Goal: Information Seeking & Learning: Find specific fact

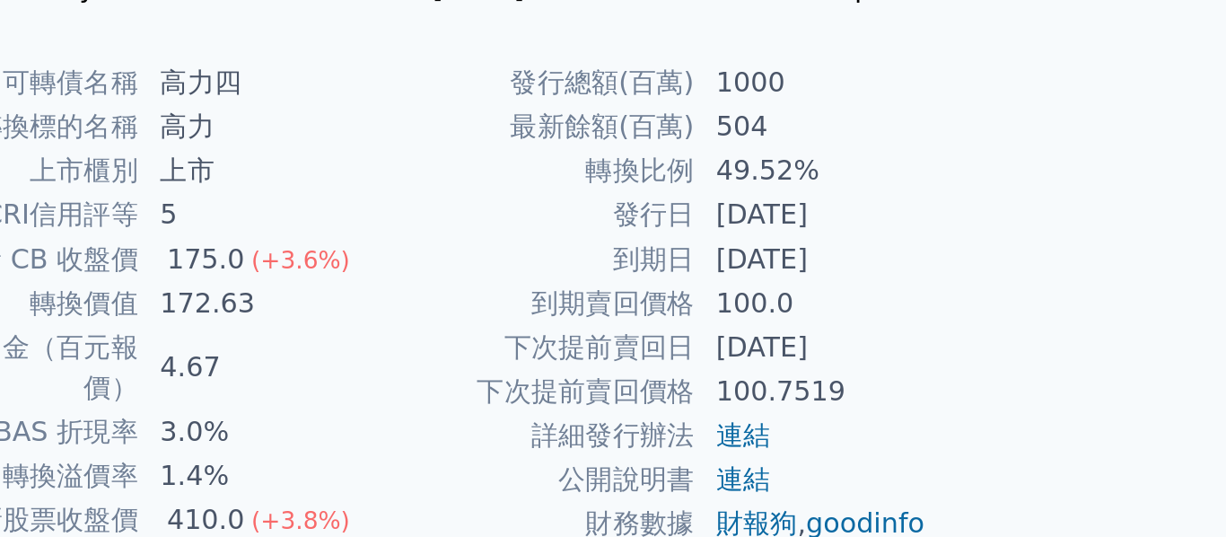
scroll to position [189, 0]
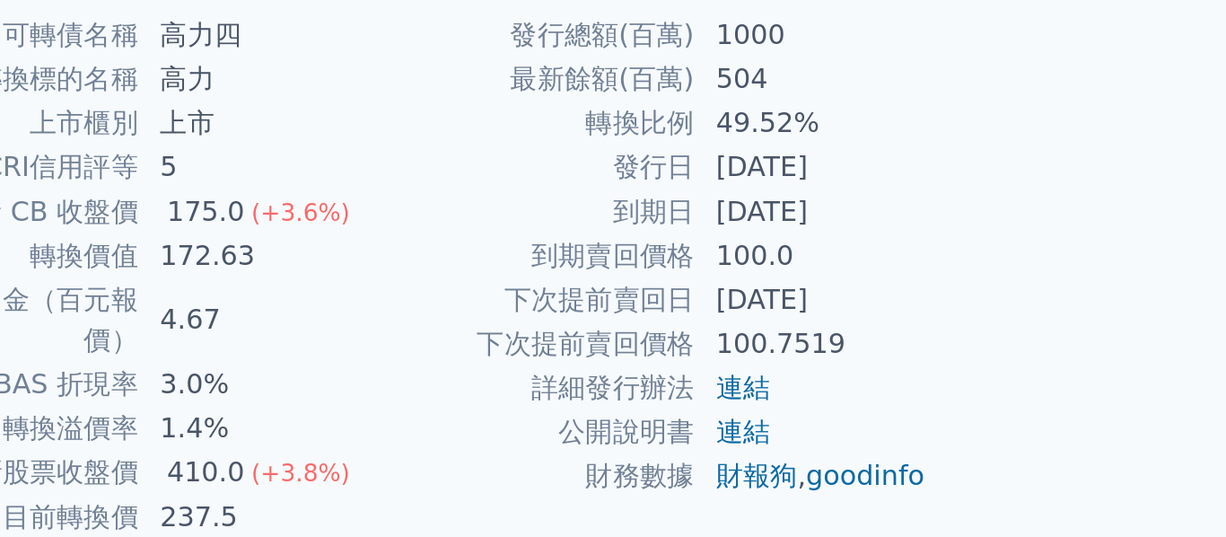
click at [613, 514] on td "237.5" at bounding box center [551, 525] width 123 height 23
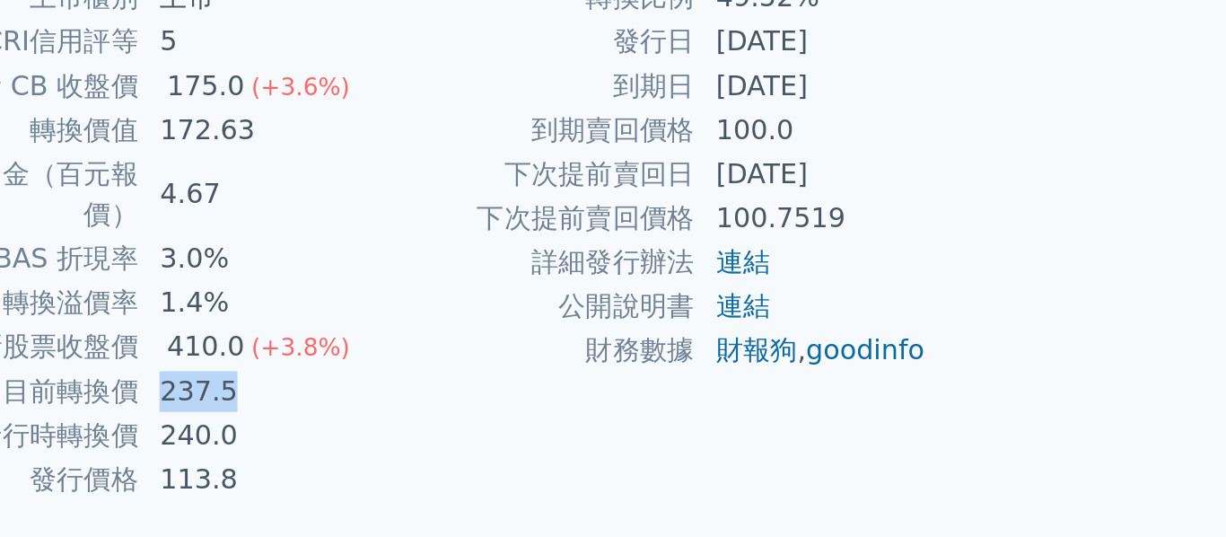
scroll to position [272, 0]
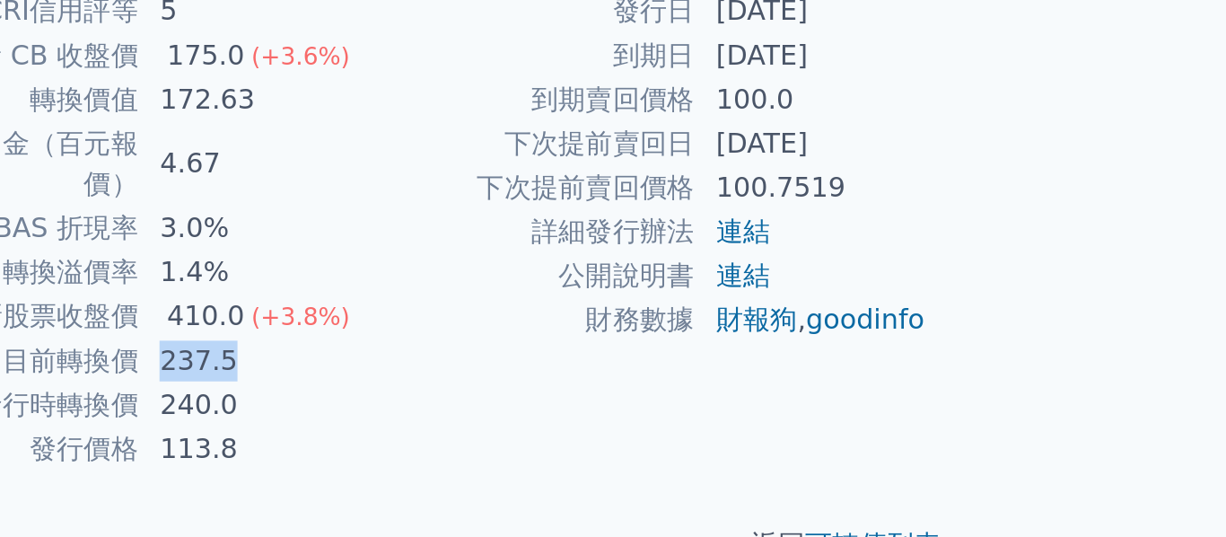
drag, startPoint x: 625, startPoint y: 510, endPoint x: 701, endPoint y: 511, distance: 76.3
click at [784, 270] on td "2023-12-06" at bounding box center [845, 258] width 123 height 23
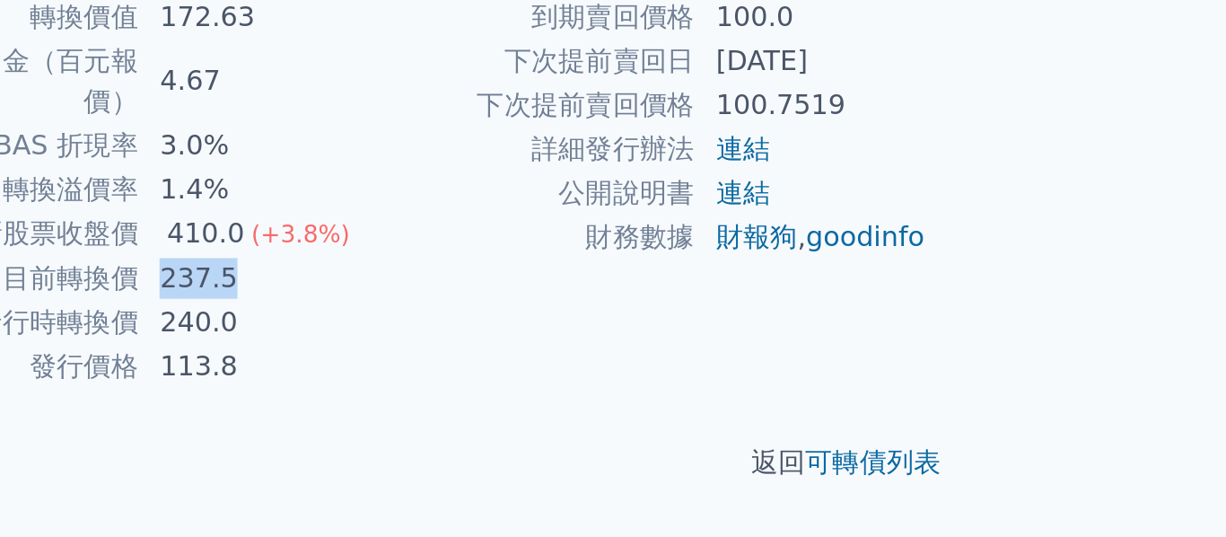
scroll to position [329, 0]
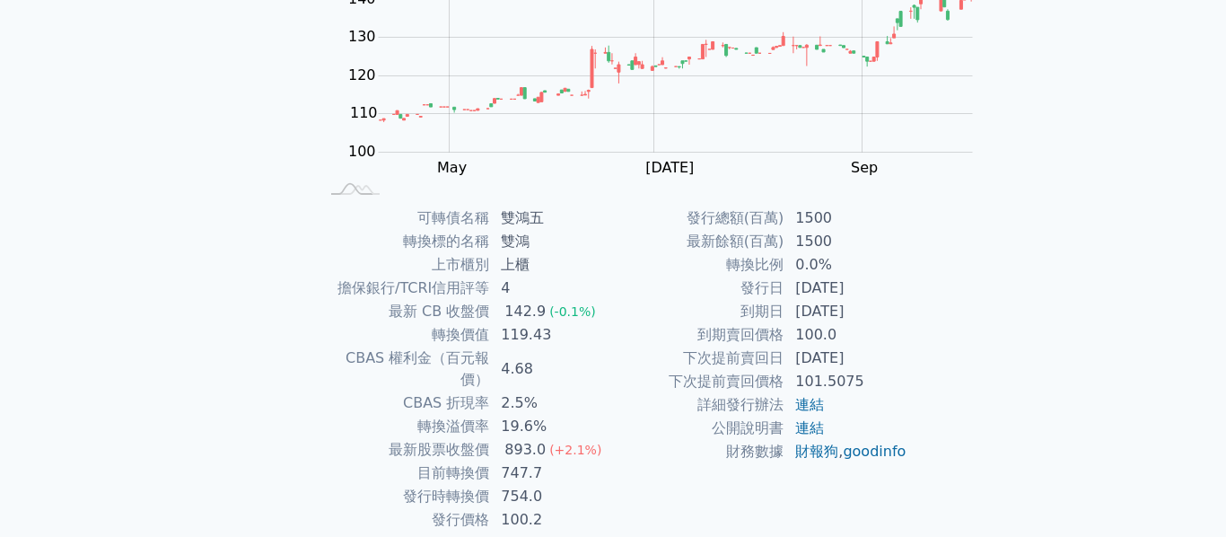
scroll to position [277, 0]
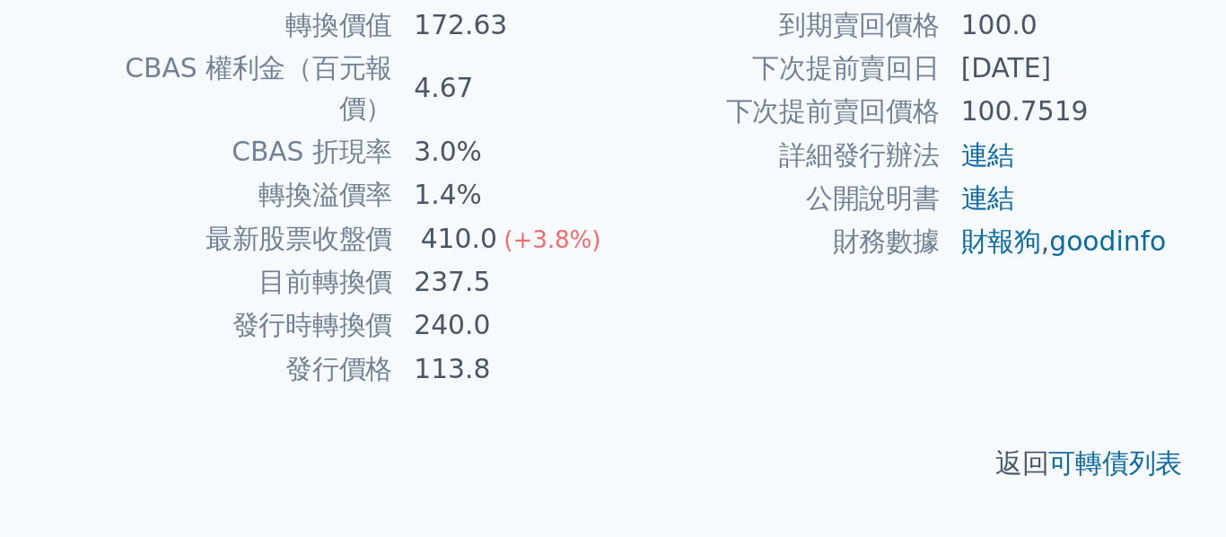
scroll to position [416, 0]
